Goal: Information Seeking & Learning: Get advice/opinions

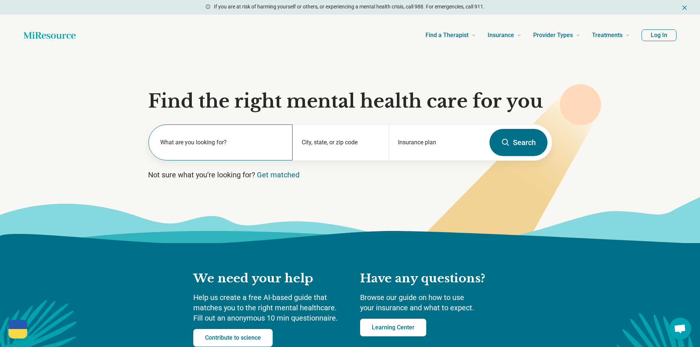
click at [195, 145] on label "What are you looking for?" at bounding box center [222, 142] width 124 height 9
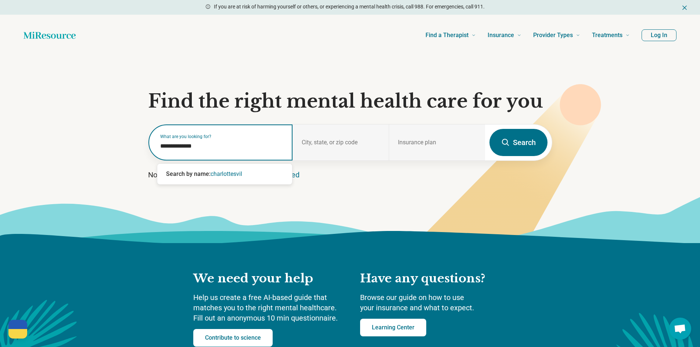
type input "**********"
drag, startPoint x: 214, startPoint y: 150, endPoint x: 79, endPoint y: 153, distance: 135.3
click at [79, 153] on section "**********" at bounding box center [350, 149] width 700 height 187
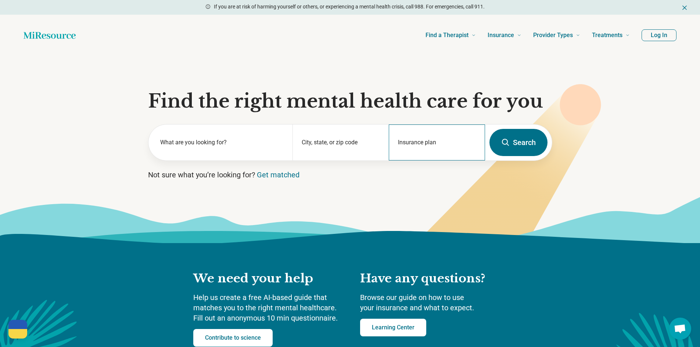
click at [420, 141] on div "Insurance plan" at bounding box center [437, 143] width 96 height 36
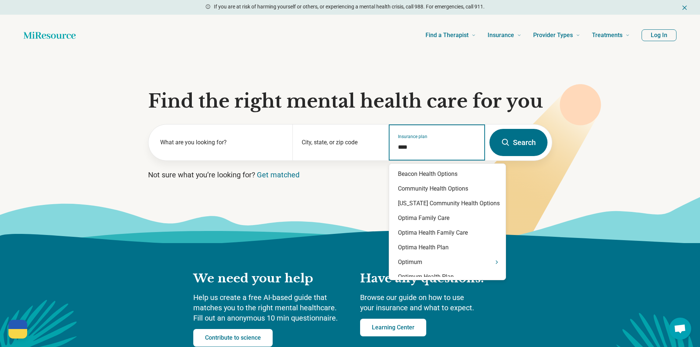
type input "*****"
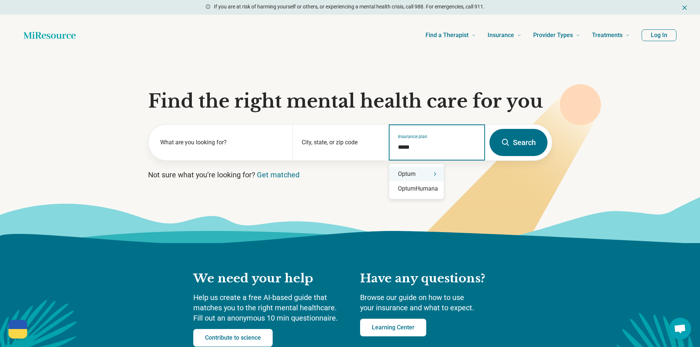
click at [426, 177] on div "Optum" at bounding box center [416, 174] width 55 height 15
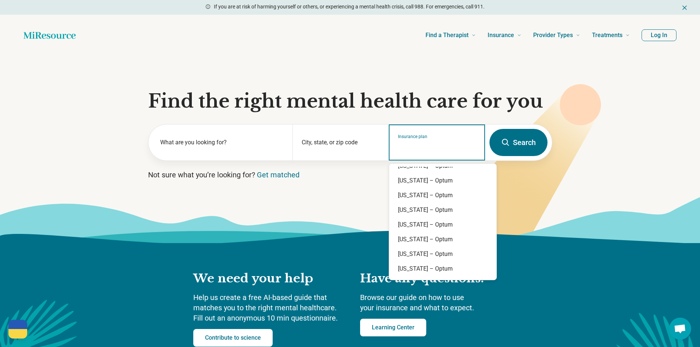
scroll to position [449, 0]
click at [432, 238] on div "Virginia – Optum" at bounding box center [442, 240] width 107 height 15
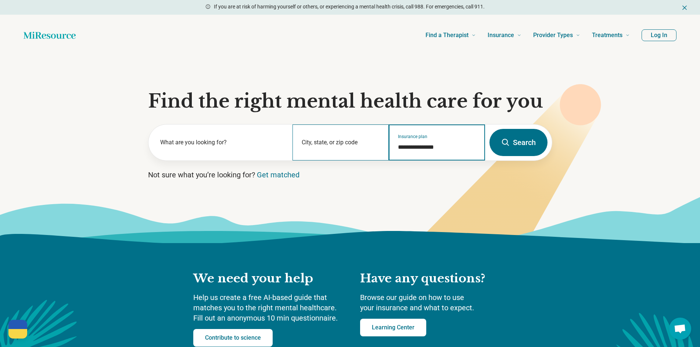
type input "**********"
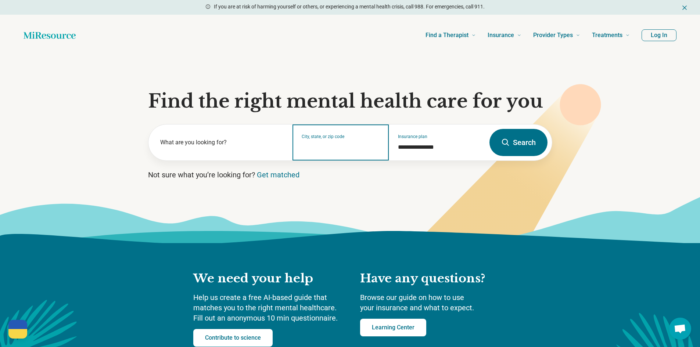
click at [309, 150] on input "City, state, or zip code" at bounding box center [341, 147] width 78 height 9
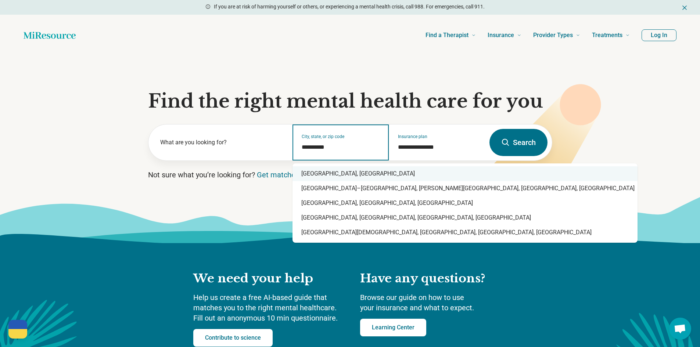
click at [352, 172] on div "Charlottesville, VA" at bounding box center [465, 174] width 345 height 15
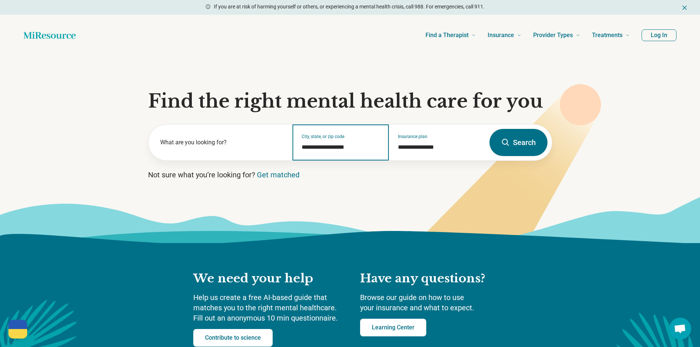
type input "**********"
click at [506, 143] on icon at bounding box center [505, 142] width 9 height 9
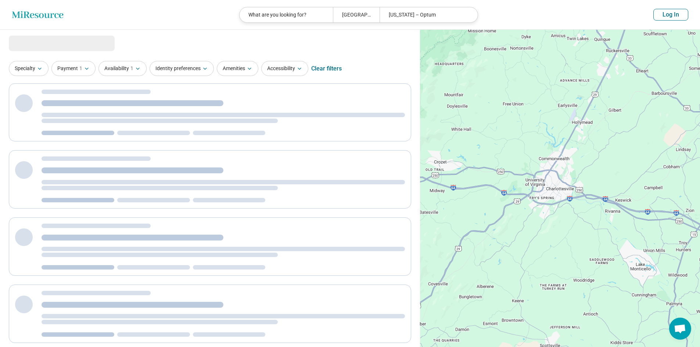
select select "***"
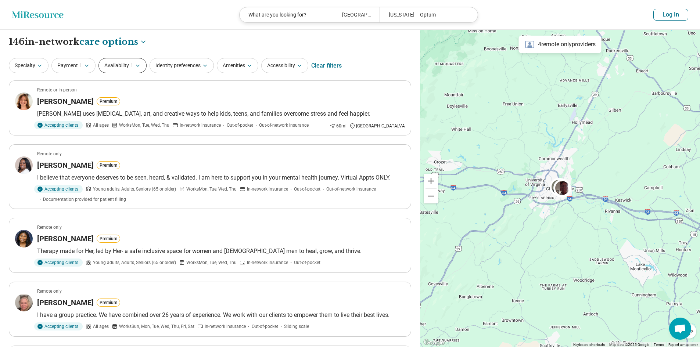
click at [125, 72] on button "Availability 1" at bounding box center [123, 65] width 48 height 15
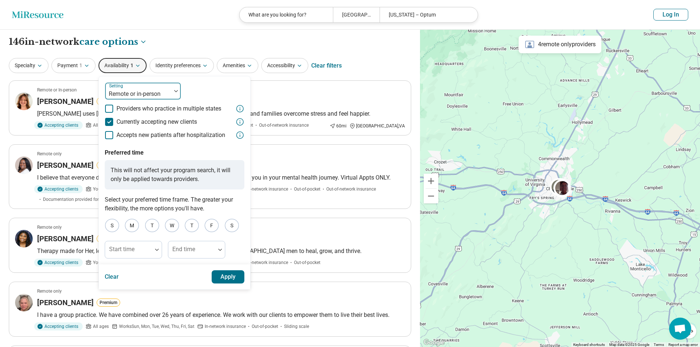
click at [175, 93] on div at bounding box center [176, 91] width 10 height 17
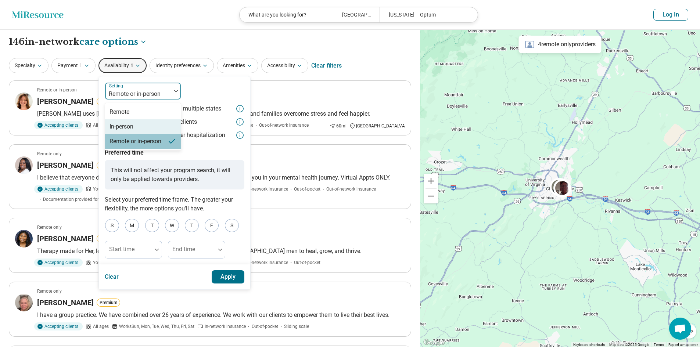
click at [140, 121] on div "In-person" at bounding box center [143, 126] width 76 height 15
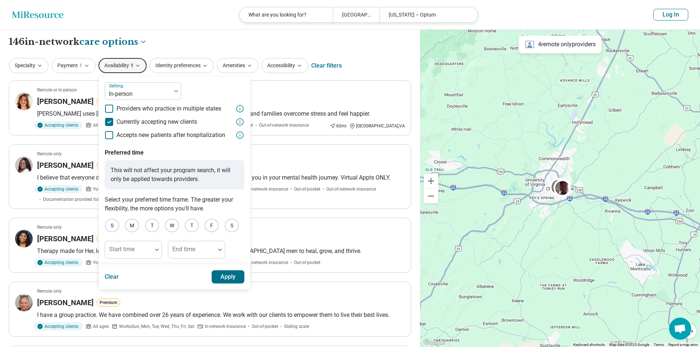
click at [228, 273] on button "Apply" at bounding box center [228, 277] width 33 height 13
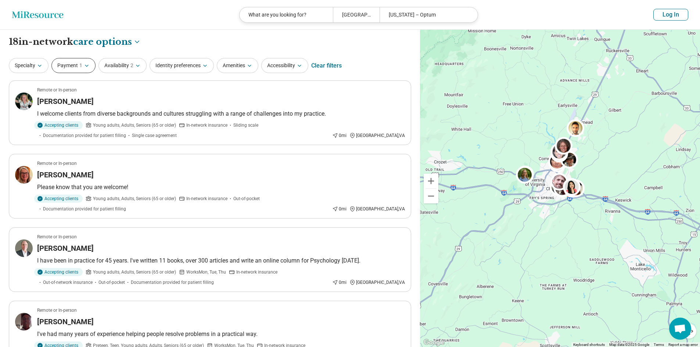
click at [73, 66] on button "Payment 1" at bounding box center [73, 65] width 44 height 15
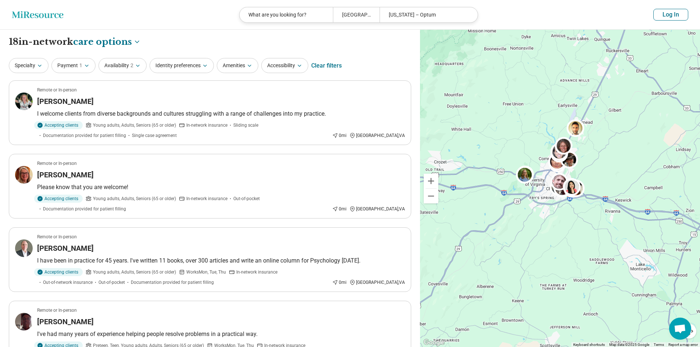
click at [214, 65] on div "Identity preferences" at bounding box center [182, 65] width 64 height 15
click at [206, 65] on icon "button" at bounding box center [205, 65] width 3 height 1
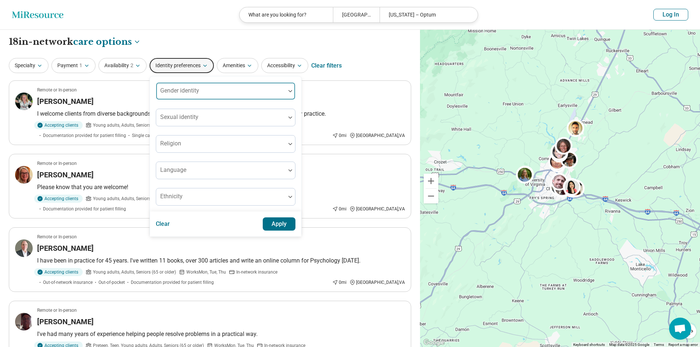
click at [201, 87] on div at bounding box center [220, 91] width 129 height 16
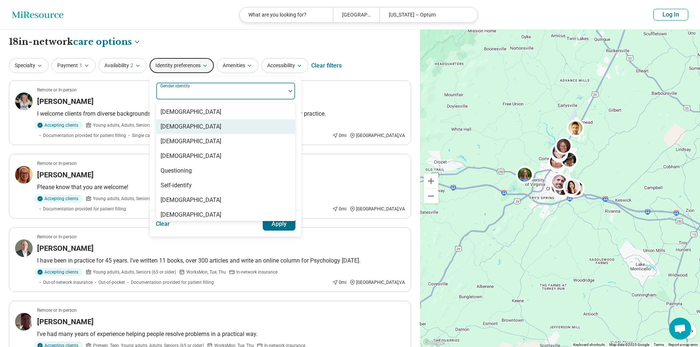
click at [194, 124] on div "[DEMOGRAPHIC_DATA]" at bounding box center [191, 126] width 61 height 9
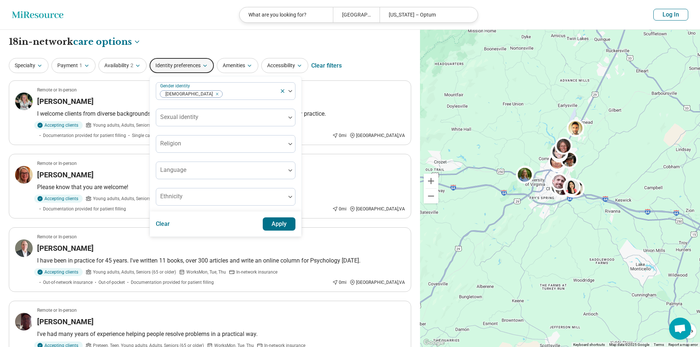
click at [289, 221] on button "Apply" at bounding box center [279, 224] width 33 height 13
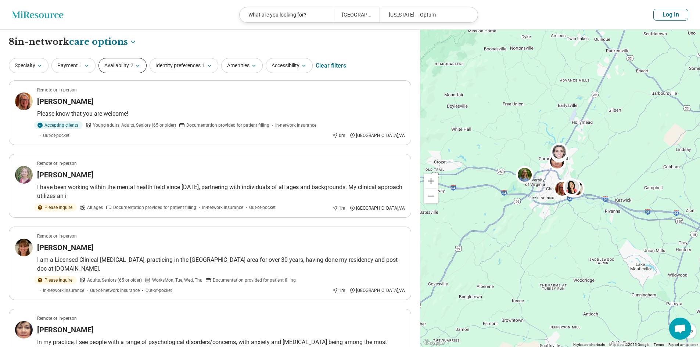
click at [122, 71] on button "Availability 2" at bounding box center [123, 65] width 48 height 15
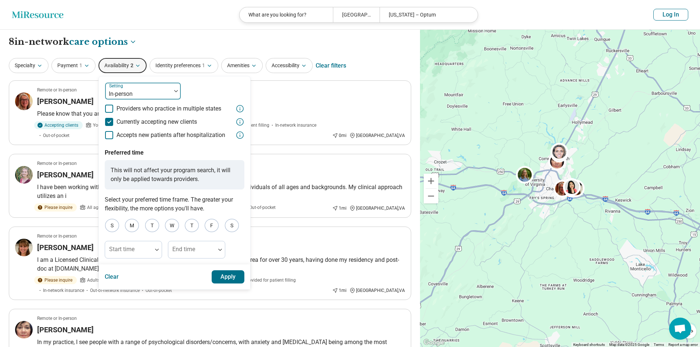
click at [134, 94] on div at bounding box center [138, 94] width 60 height 10
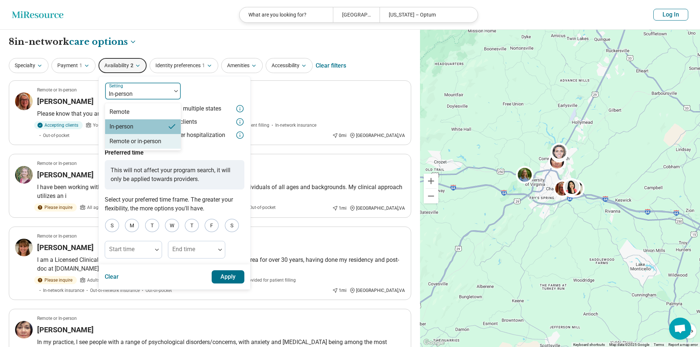
click at [155, 140] on div "Remote or in-person" at bounding box center [136, 141] width 52 height 9
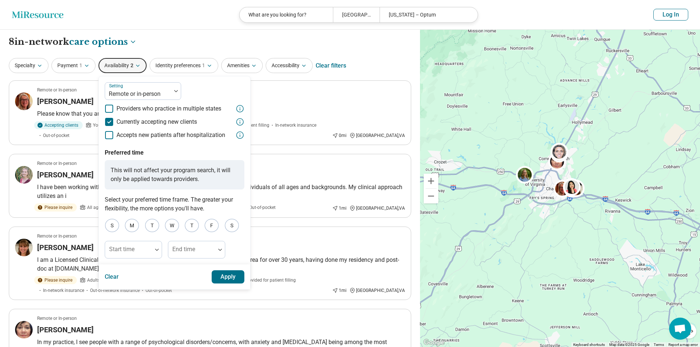
click at [216, 283] on button "Apply" at bounding box center [228, 277] width 33 height 13
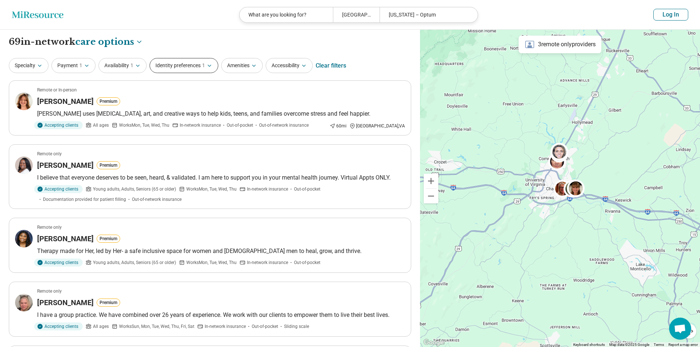
click at [189, 69] on button "Identity preferences 1" at bounding box center [184, 65] width 69 height 15
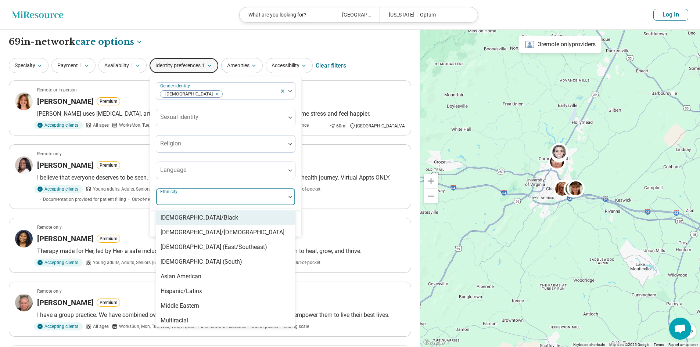
click at [217, 199] on div at bounding box center [221, 200] width 124 height 10
click at [215, 218] on div "[DEMOGRAPHIC_DATA]/Black" at bounding box center [200, 218] width 78 height 9
click at [205, 186] on div "Gender identity Cisgender Woman Sexual identity Religion Language option Africa…" at bounding box center [226, 144] width 140 height 124
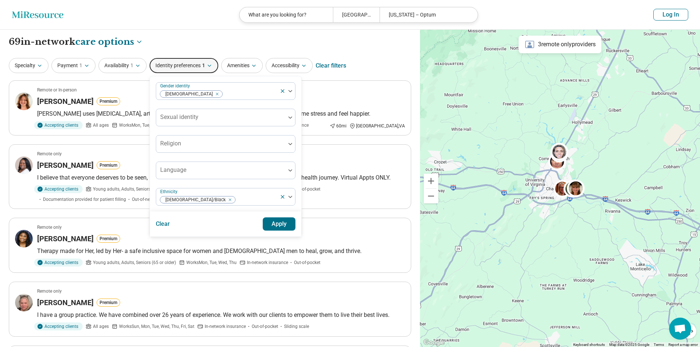
click at [267, 228] on button "Apply" at bounding box center [279, 224] width 33 height 13
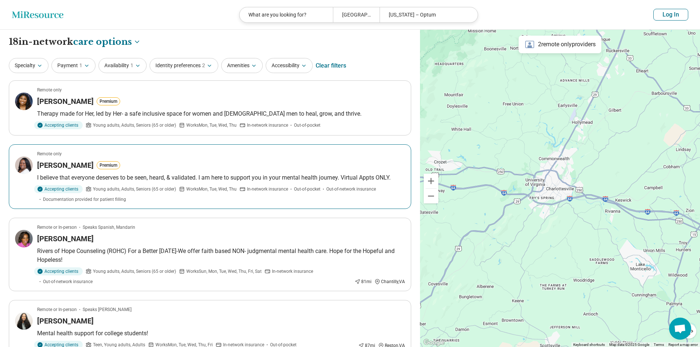
click at [81, 167] on h3 "[PERSON_NAME]" at bounding box center [65, 165] width 57 height 10
click at [81, 95] on article "Remote only Kimani Seryby Premium Therapy made for Her, led by Her- a safe incl…" at bounding box center [210, 108] width 403 height 55
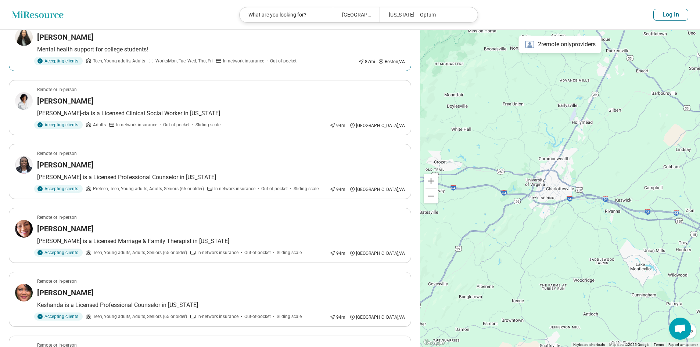
scroll to position [294, 0]
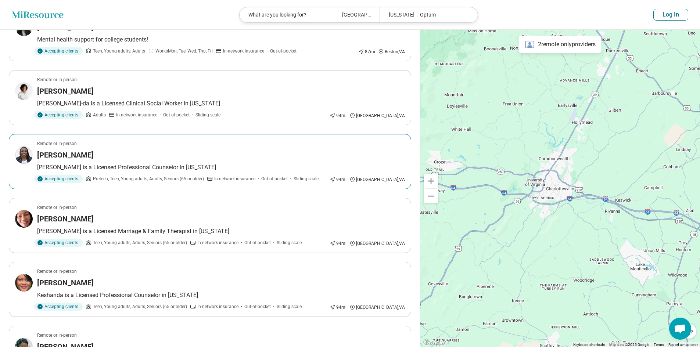
click at [206, 153] on div "[PERSON_NAME]" at bounding box center [221, 155] width 368 height 10
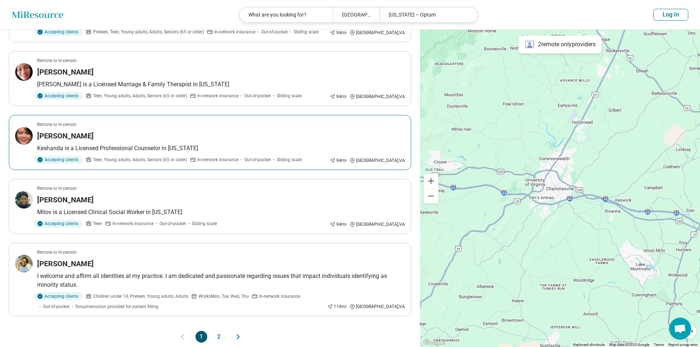
scroll to position [515, 0]
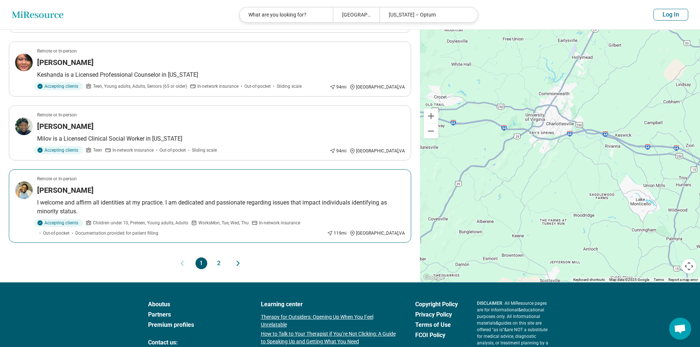
click at [249, 183] on article "Remote or In-person Shameka Bolden I welcome and affirm all identities at my pr…" at bounding box center [210, 206] width 403 height 74
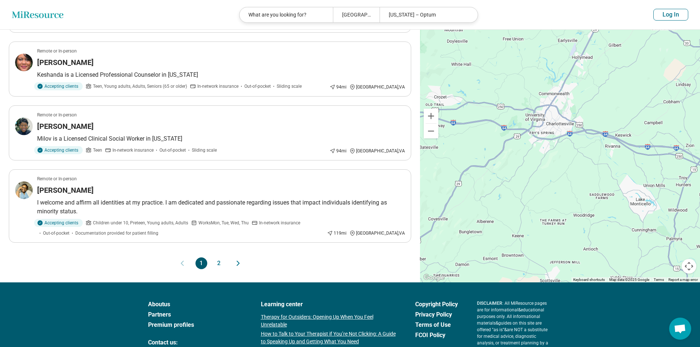
click at [218, 267] on button "2" at bounding box center [219, 264] width 12 height 12
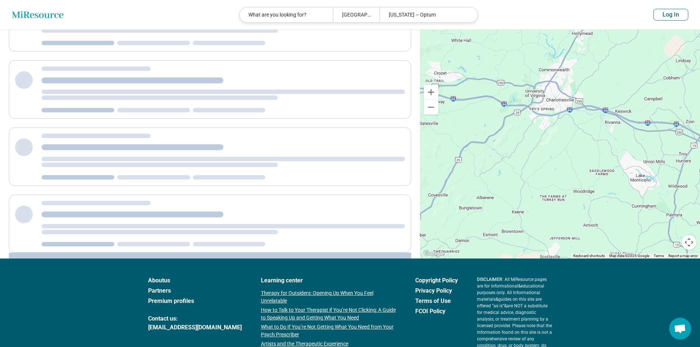
scroll to position [0, 0]
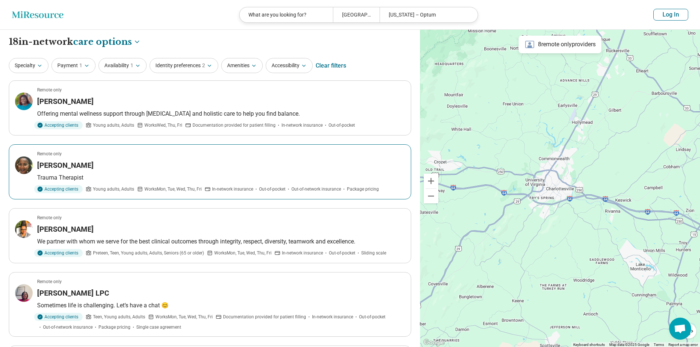
click at [330, 166] on div "[PERSON_NAME]" at bounding box center [221, 165] width 368 height 10
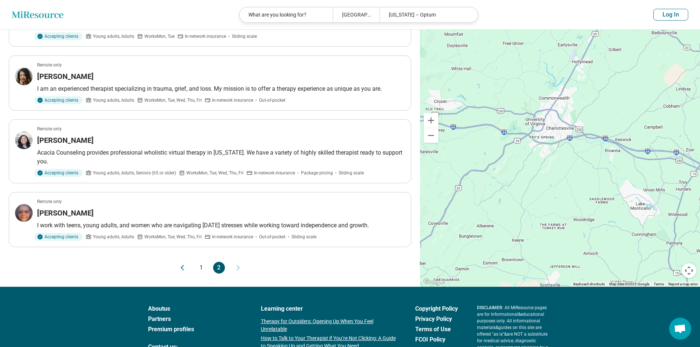
scroll to position [368, 0]
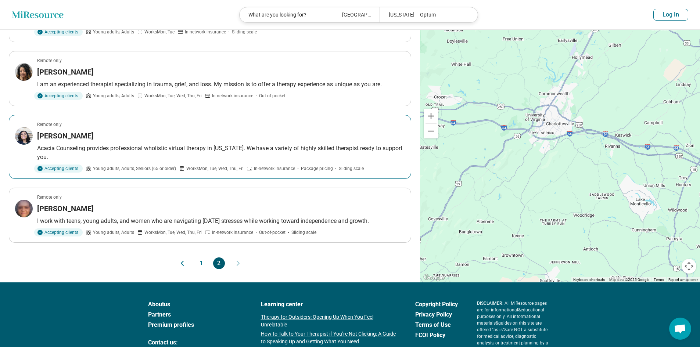
click at [297, 127] on div "Remote only" at bounding box center [221, 124] width 368 height 7
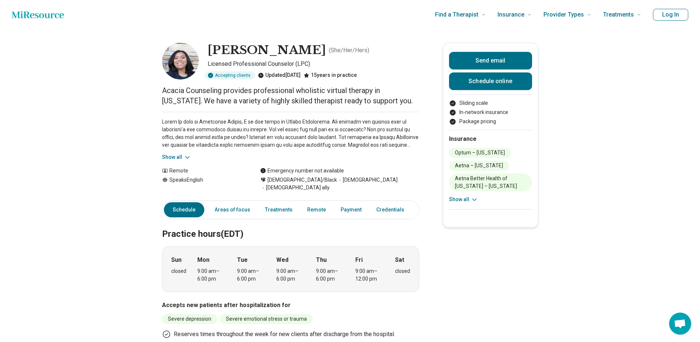
click at [677, 19] on button "Log In" at bounding box center [670, 15] width 35 height 12
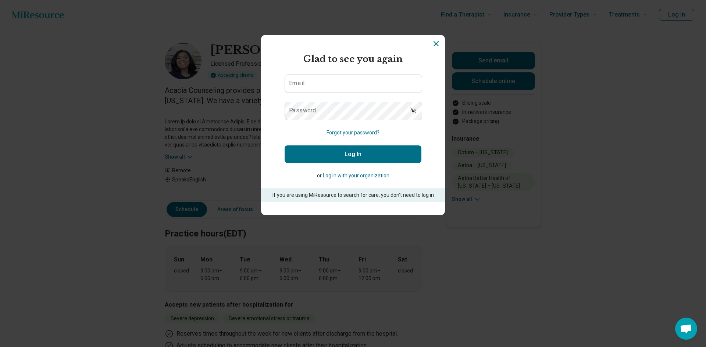
click at [393, 68] on form "Glad to see you again Email Password Forgot your password? Log In or Log in wit…" at bounding box center [353, 128] width 137 height 150
click at [380, 77] on input "Email" at bounding box center [353, 84] width 137 height 18
type input "**********"
click at [285, 146] on button "Log In" at bounding box center [353, 155] width 137 height 18
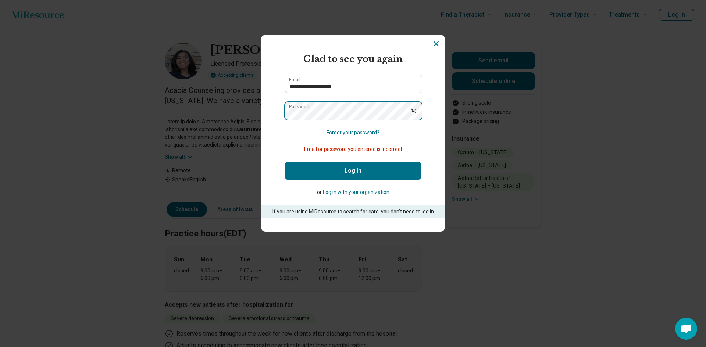
click at [285, 162] on button "Log In" at bounding box center [353, 171] width 137 height 18
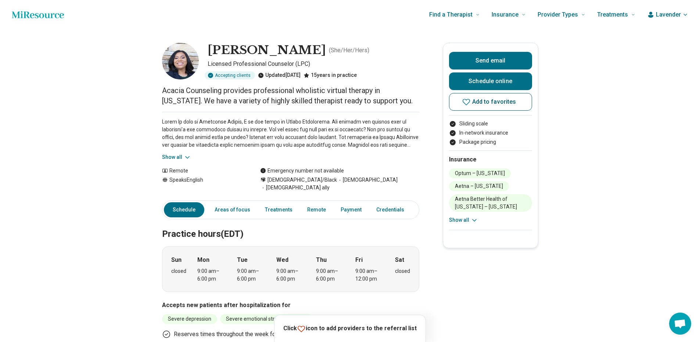
click at [479, 104] on span "Add to favorites" at bounding box center [494, 102] width 44 height 6
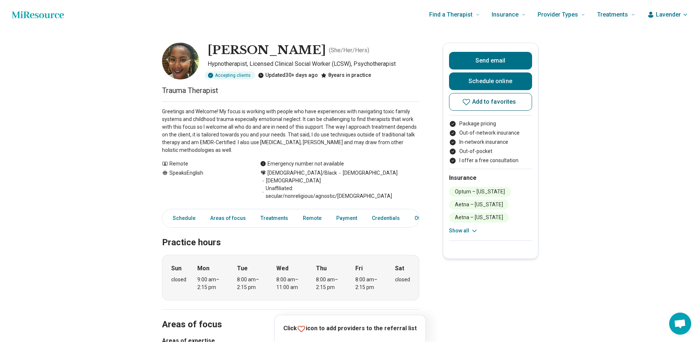
click at [521, 97] on button "Add to favorites" at bounding box center [490, 102] width 83 height 18
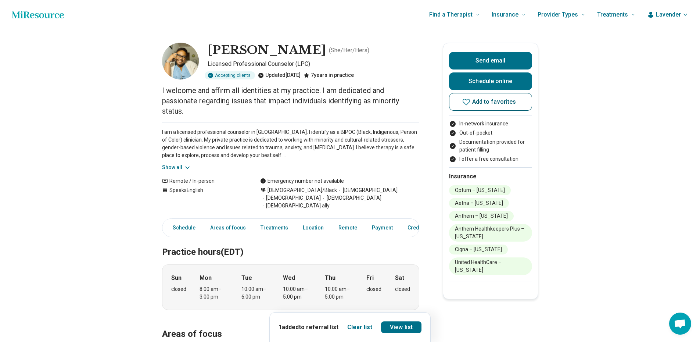
click at [491, 102] on span "Add to favorites" at bounding box center [494, 102] width 44 height 6
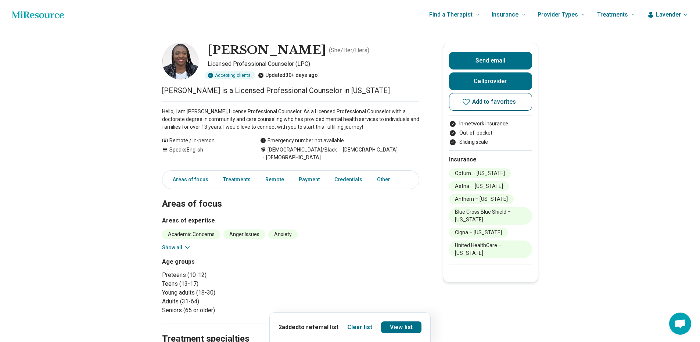
click at [489, 104] on span "Add to favorites" at bounding box center [494, 102] width 44 height 6
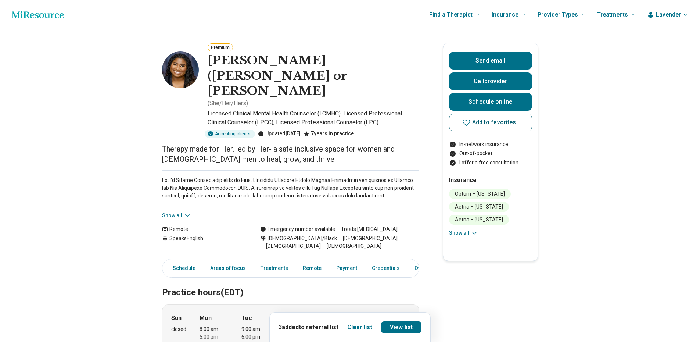
drag, startPoint x: 499, startPoint y: 123, endPoint x: 502, endPoint y: 114, distance: 9.8
click at [499, 123] on span "Add to favorites" at bounding box center [494, 122] width 44 height 6
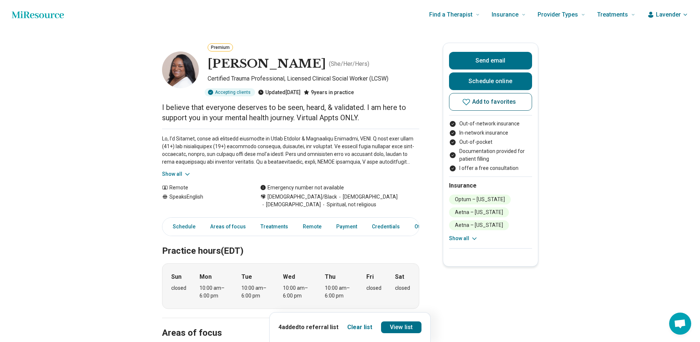
click at [471, 102] on icon at bounding box center [466, 101] width 9 height 9
click at [406, 327] on link "View list" at bounding box center [401, 327] width 40 height 12
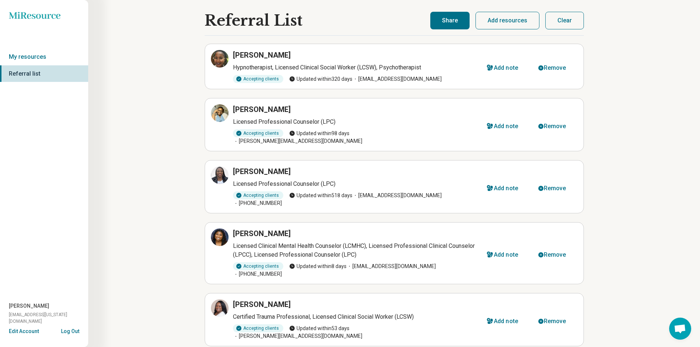
click at [453, 17] on button "Share" at bounding box center [450, 21] width 39 height 18
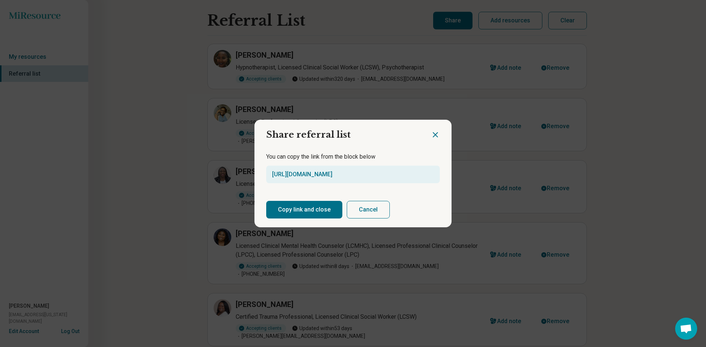
click at [321, 208] on button "Copy link and close" at bounding box center [304, 210] width 76 height 18
